Goal: Task Accomplishment & Management: Manage account settings

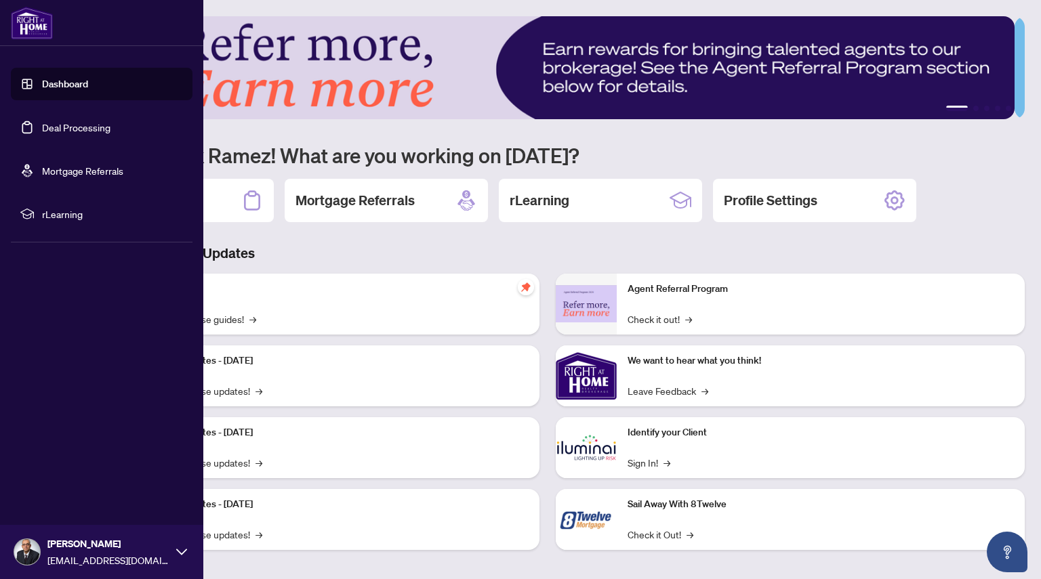
click at [42, 79] on link "Dashboard" at bounding box center [65, 84] width 46 height 12
click at [46, 121] on link "Deal Processing" at bounding box center [76, 127] width 68 height 12
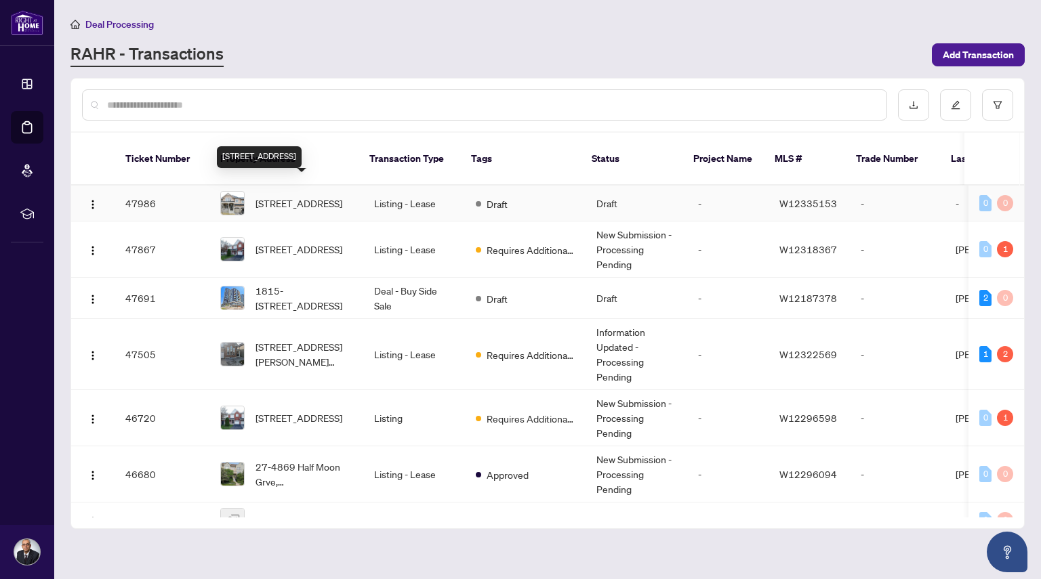
click at [287, 196] on span "[STREET_ADDRESS]" at bounding box center [298, 203] width 87 height 15
